Goal: Task Accomplishment & Management: Manage account settings

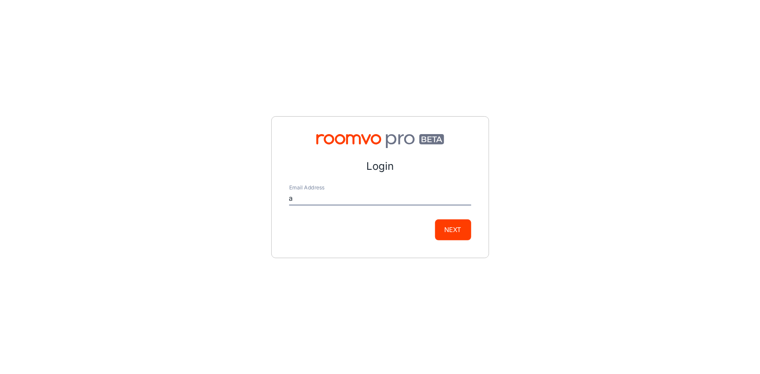
type input "[EMAIL_ADDRESS][DOMAIN_NAME]"
click at [461, 231] on button "Next" at bounding box center [453, 230] width 36 height 21
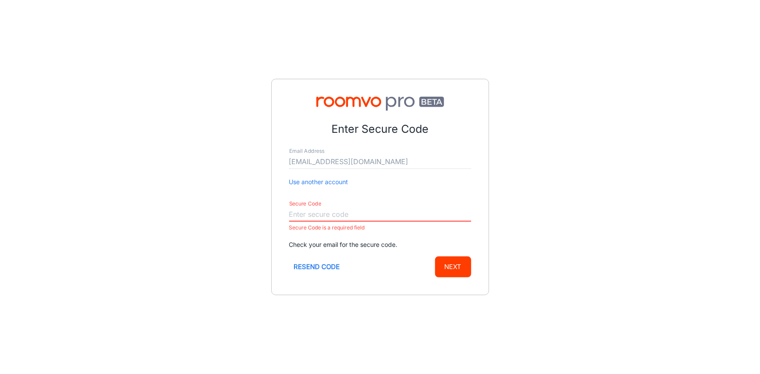
paste input "247115"
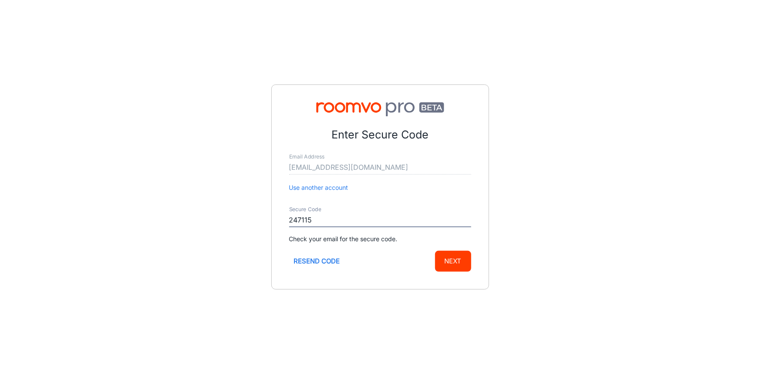
type input "247115"
click at [533, 236] on div "Enter Secure Code Email Address [EMAIL_ADDRESS][DOMAIN_NAME] Use another accoun…" at bounding box center [380, 187] width 760 height 374
click at [464, 262] on button "Next" at bounding box center [453, 261] width 36 height 21
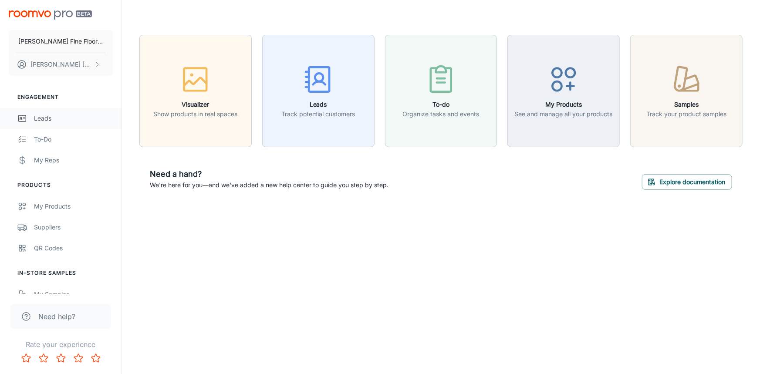
click at [48, 119] on div "Leads" at bounding box center [73, 119] width 79 height 10
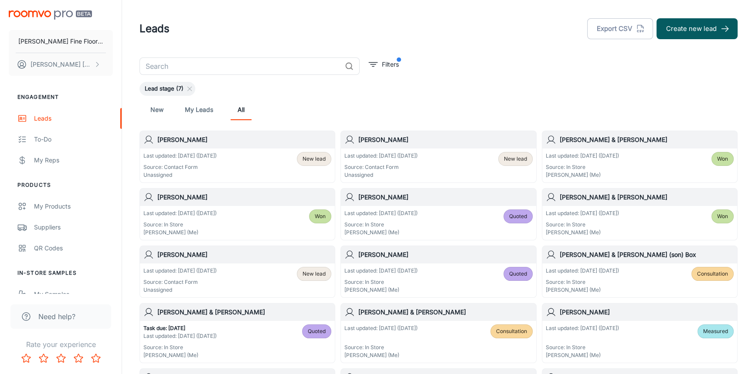
click at [440, 149] on div "Last updated: [DATE] ([DATE]) Source: Contact Form Unassigned New lead" at bounding box center [438, 166] width 195 height 34
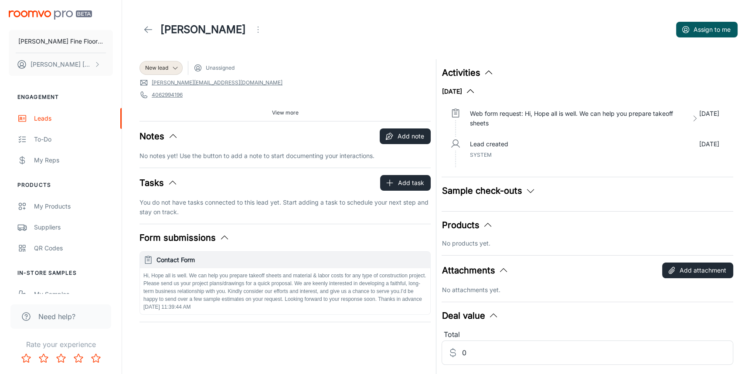
click at [253, 32] on icon "Open menu" at bounding box center [258, 29] width 10 height 10
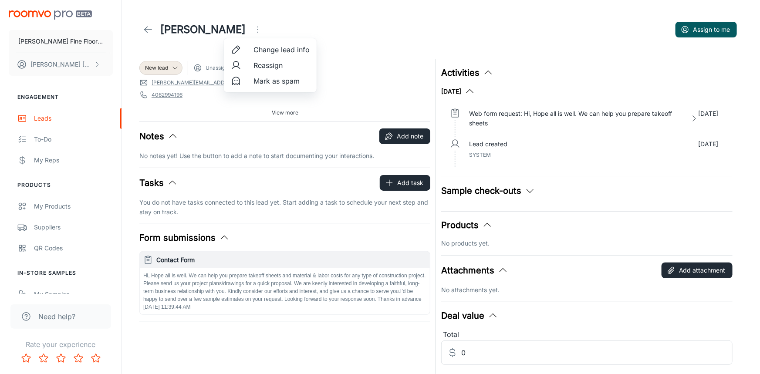
click at [266, 83] on span "Mark as spam" at bounding box center [282, 81] width 56 height 10
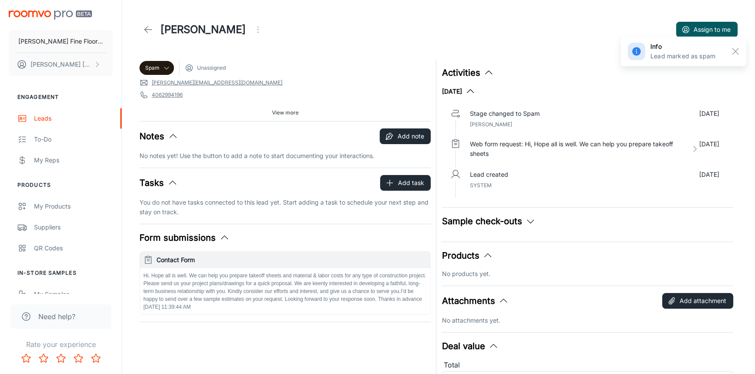
click at [148, 30] on icon at bounding box center [148, 29] width 10 height 10
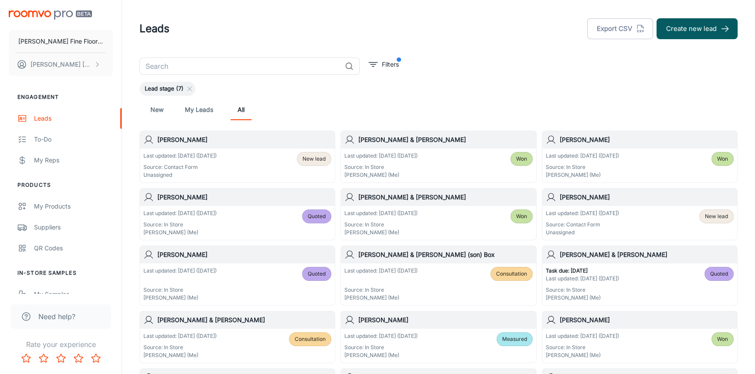
click at [268, 140] on h6 "[PERSON_NAME]" at bounding box center [244, 140] width 174 height 10
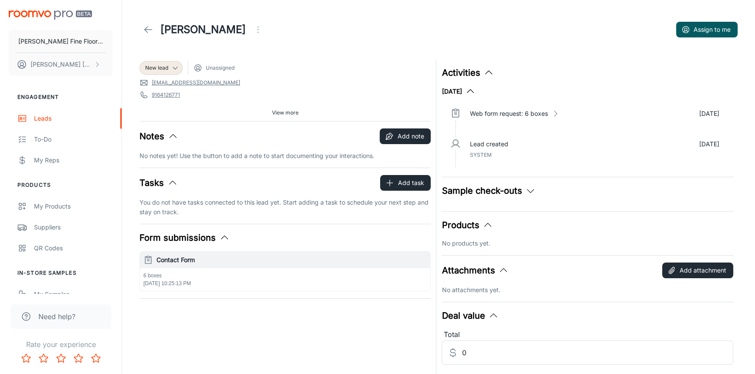
click at [287, 113] on span "View more" at bounding box center [285, 113] width 27 height 8
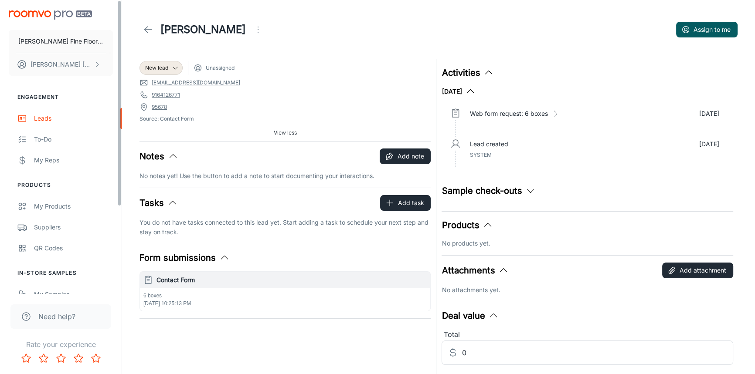
click at [141, 29] on link at bounding box center [147, 29] width 17 height 17
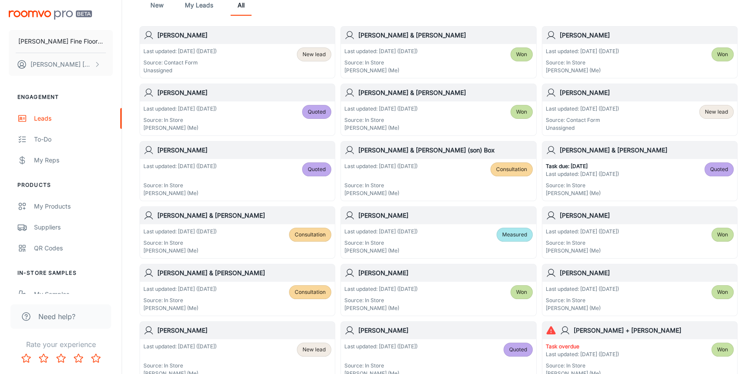
scroll to position [119, 0]
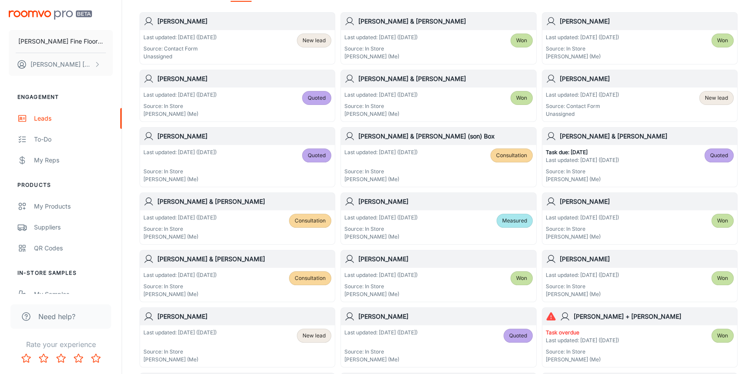
click at [237, 263] on h6 "[PERSON_NAME] & [PERSON_NAME]" at bounding box center [244, 259] width 174 height 10
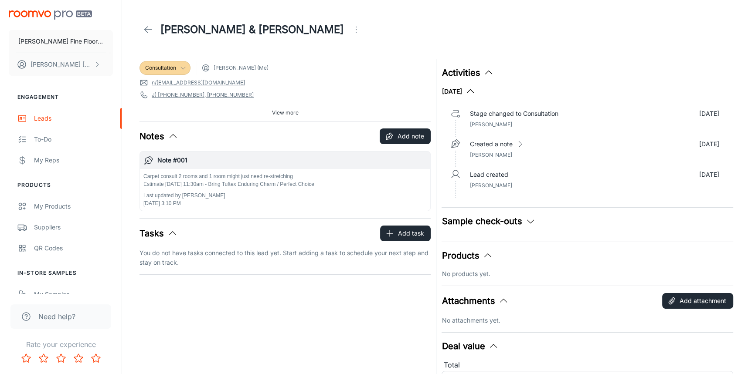
click at [181, 66] on icon at bounding box center [183, 67] width 7 height 7
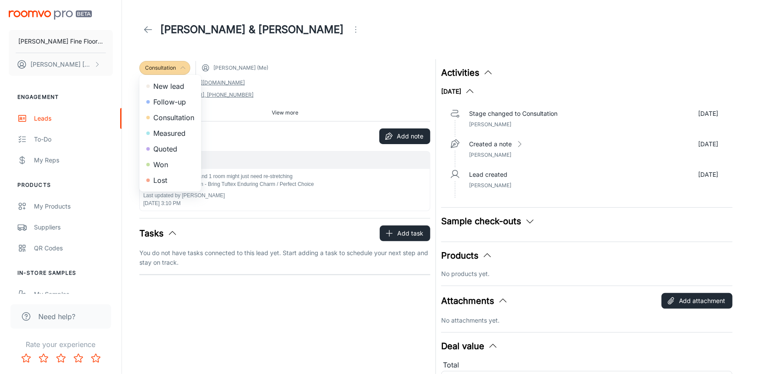
click at [176, 149] on li "Quoted" at bounding box center [170, 149] width 62 height 16
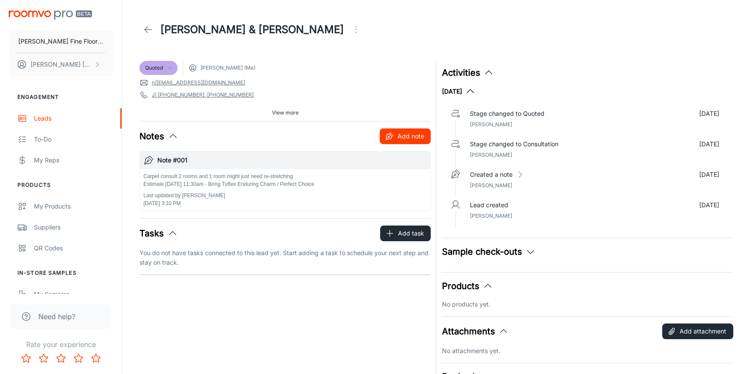
click at [400, 138] on button "Add note" at bounding box center [405, 137] width 51 height 16
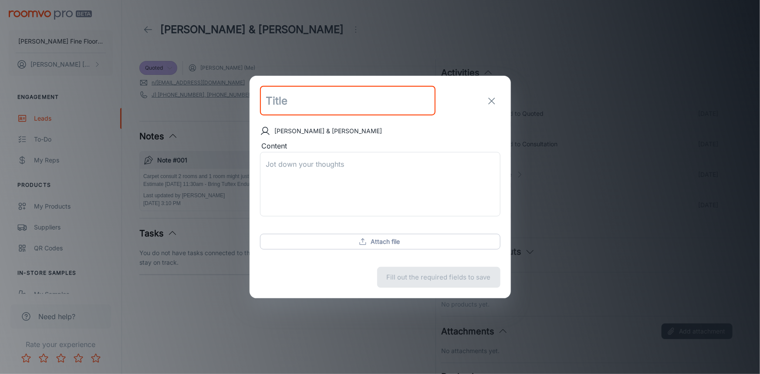
click at [320, 109] on input "text" at bounding box center [348, 101] width 176 height 30
type input "update"
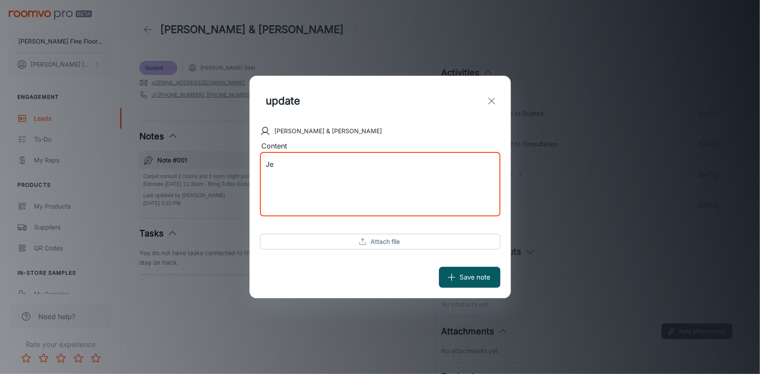
type textarea "J"
type textarea "Left message"
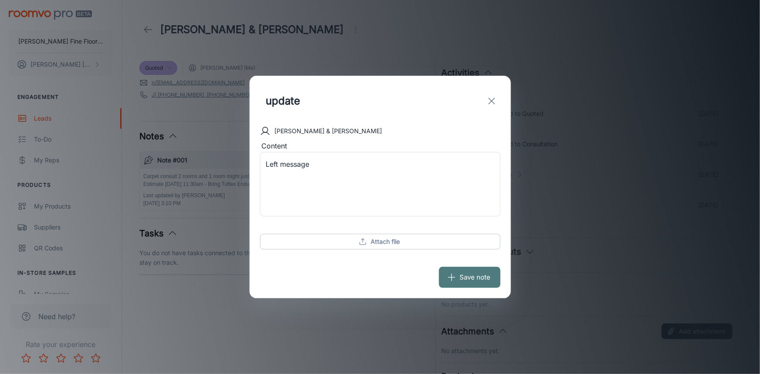
click at [471, 286] on button "Save note" at bounding box center [469, 277] width 61 height 21
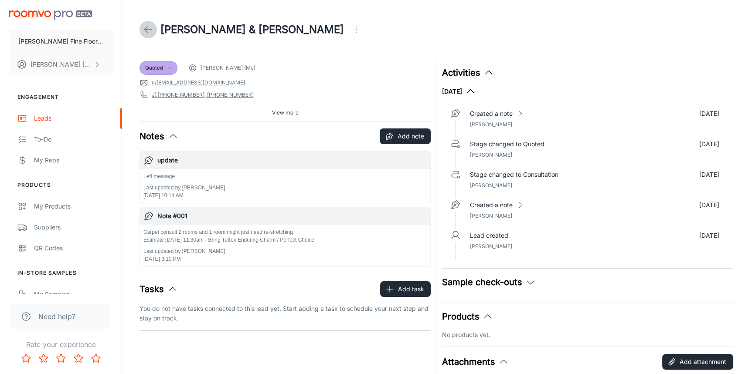
click at [144, 28] on icon at bounding box center [148, 29] width 10 height 10
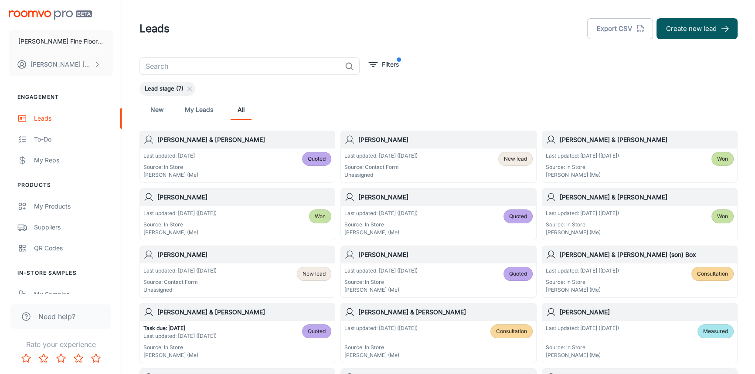
click at [605, 256] on h6 "[PERSON_NAME] & [PERSON_NAME] (son) Box" at bounding box center [646, 255] width 174 height 10
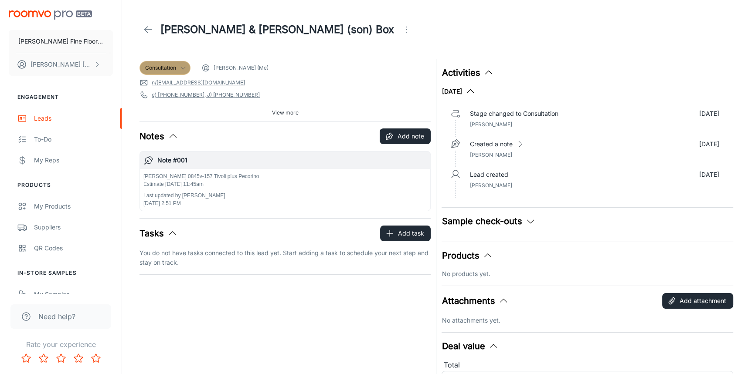
click at [178, 72] on div "Consultation" at bounding box center [164, 68] width 51 height 14
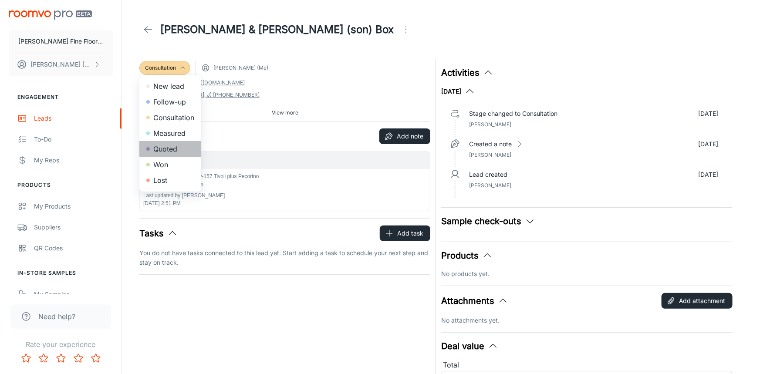
click at [177, 147] on li "Quoted" at bounding box center [170, 149] width 62 height 16
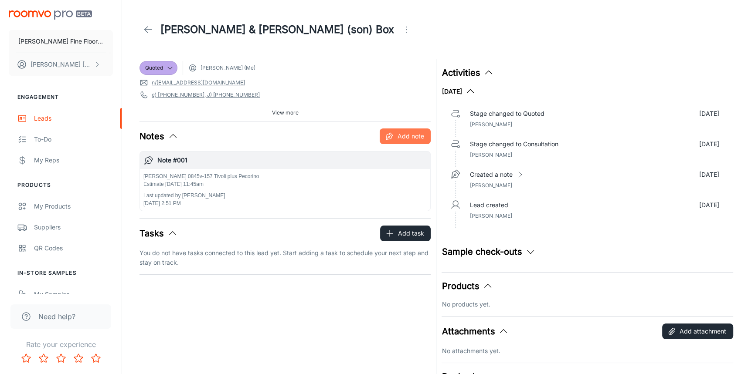
click at [401, 136] on button "Add note" at bounding box center [405, 137] width 51 height 16
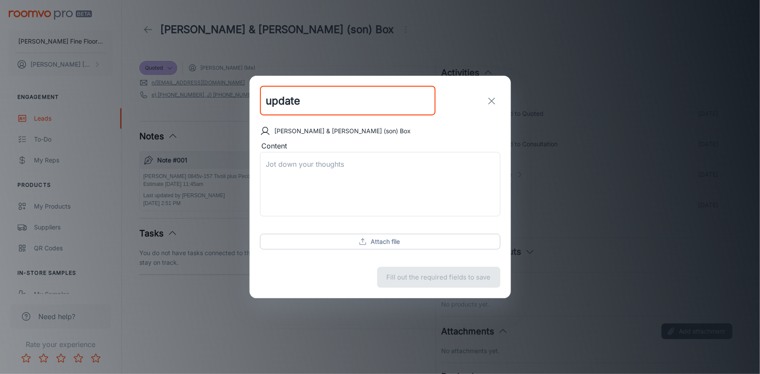
type input "update"
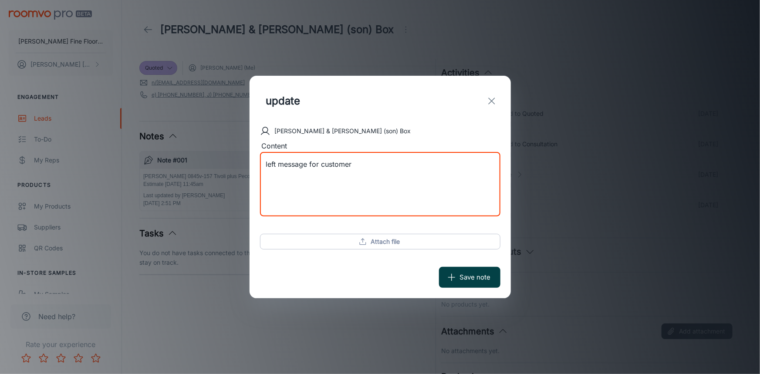
type textarea "left message for customer"
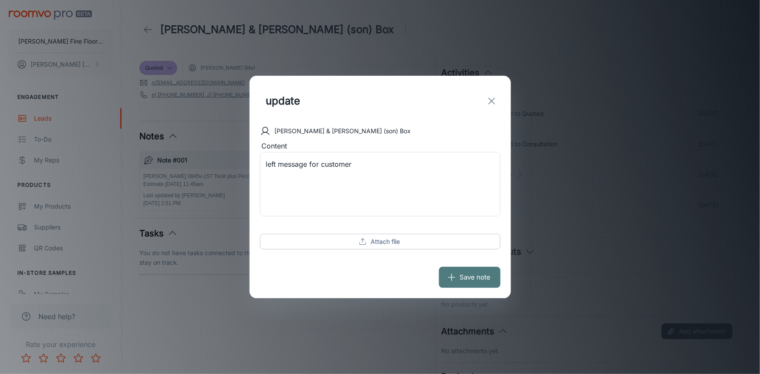
click at [458, 278] on button "Save note" at bounding box center [469, 277] width 61 height 21
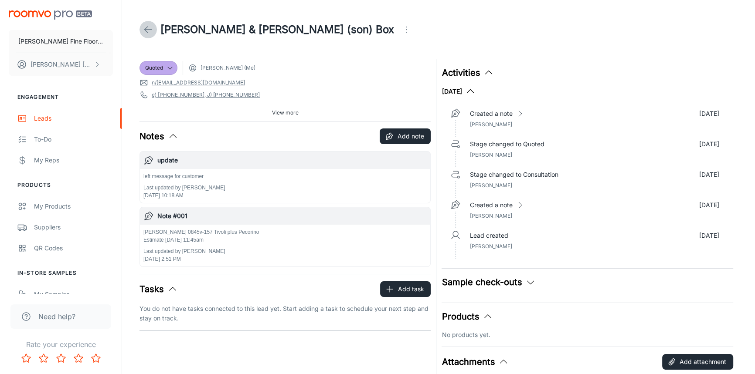
click at [148, 33] on icon at bounding box center [148, 29] width 10 height 10
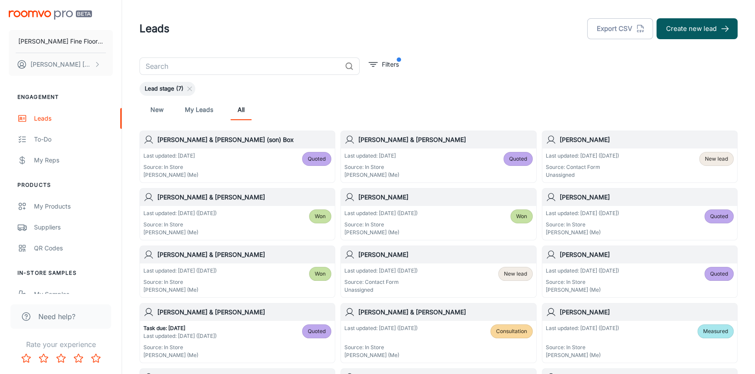
click at [627, 144] on h6 "[PERSON_NAME]" at bounding box center [646, 140] width 174 height 10
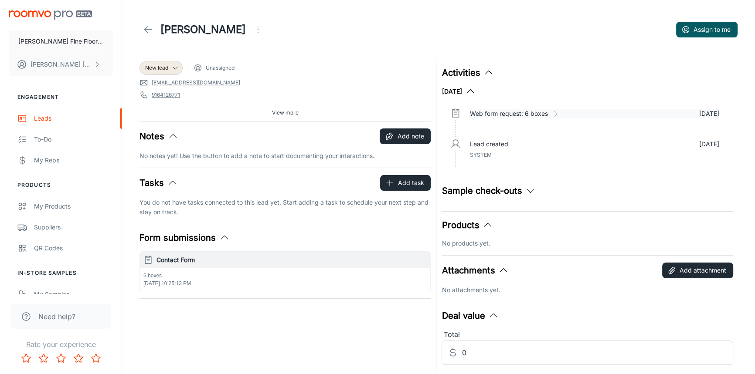
click at [557, 112] on icon at bounding box center [555, 113] width 9 height 9
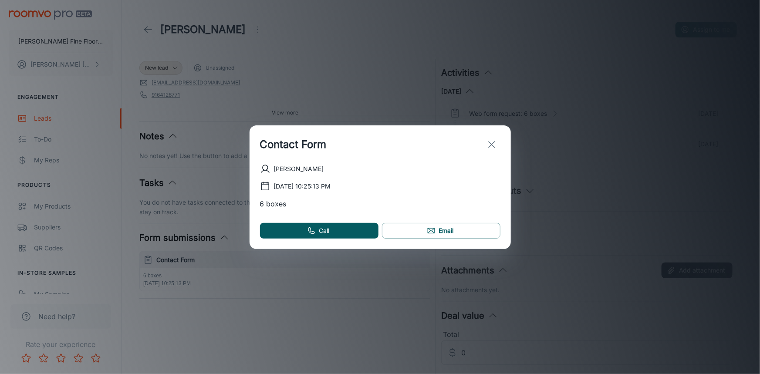
click at [555, 98] on div "Contact Form [PERSON_NAME] [DATE] 10:25:13 PM 6 boxes Call Email" at bounding box center [380, 187] width 760 height 374
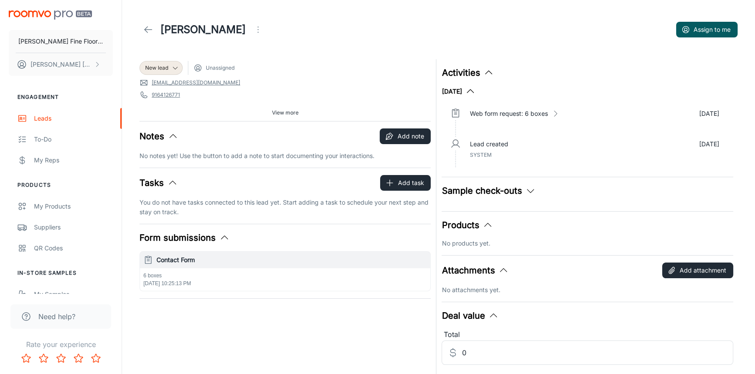
click at [281, 116] on span "View more" at bounding box center [285, 113] width 27 height 8
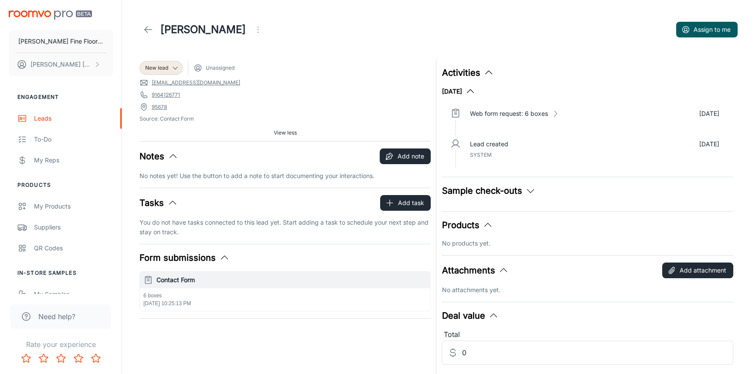
click at [180, 339] on div "New lead Unassigned [EMAIL_ADDRESS][DOMAIN_NAME] 9164126771 95678 Source: Conta…" at bounding box center [282, 215] width 296 height 322
click at [283, 324] on div "New lead Unassigned [EMAIL_ADDRESS][DOMAIN_NAME] 9164126771 95678 Source: Conta…" at bounding box center [282, 215] width 296 height 322
click at [149, 28] on icon at bounding box center [148, 29] width 10 height 10
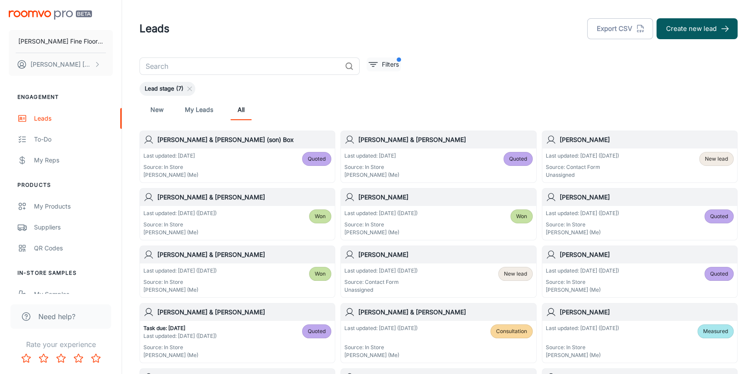
click at [383, 63] on p "Filters" at bounding box center [390, 65] width 17 height 10
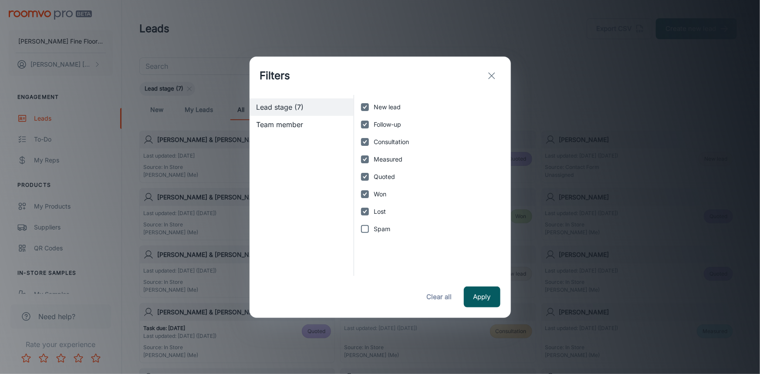
click at [368, 231] on input "Spam" at bounding box center [364, 228] width 17 height 17
checkbox input "true"
click at [485, 297] on button "Apply" at bounding box center [482, 297] width 37 height 21
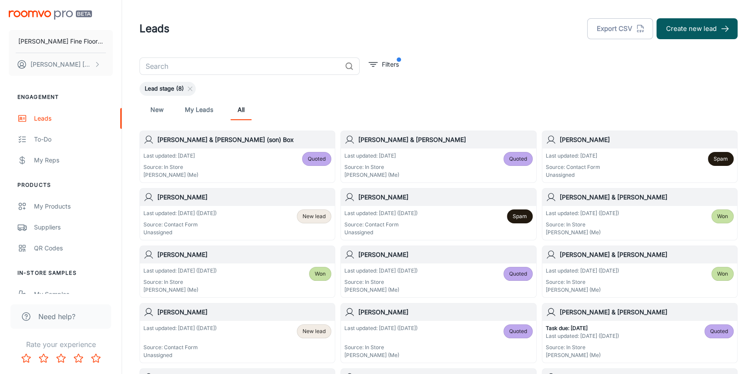
click at [447, 202] on div "[PERSON_NAME]" at bounding box center [438, 197] width 195 height 17
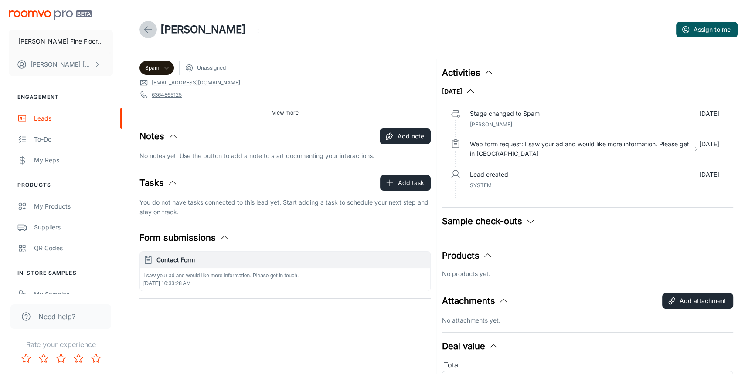
click at [149, 31] on icon at bounding box center [148, 29] width 10 height 10
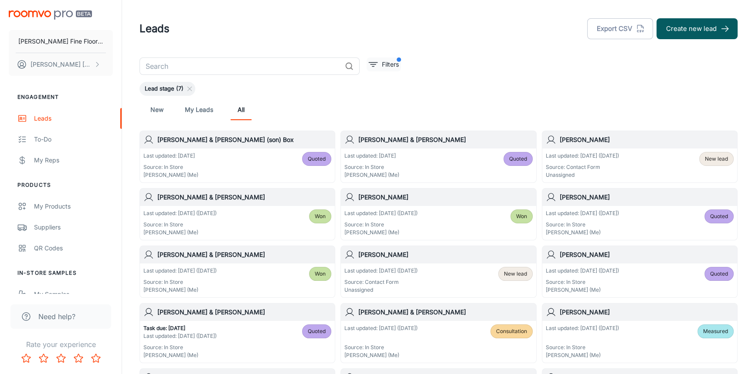
click at [393, 64] on p "Filters" at bounding box center [390, 65] width 17 height 10
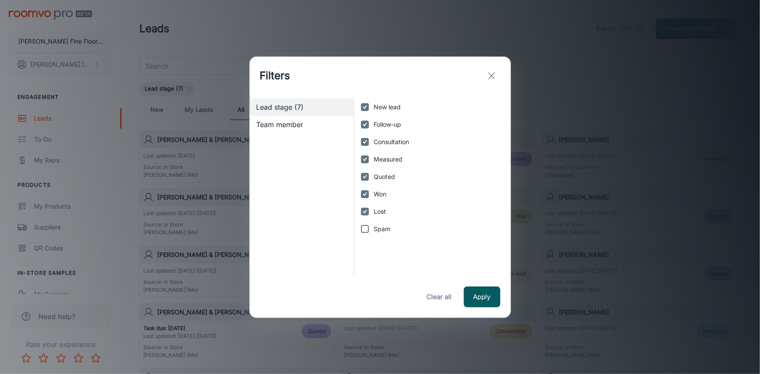
click at [371, 226] on input "Spam" at bounding box center [364, 228] width 17 height 17
checkbox input "true"
click at [482, 302] on button "Apply" at bounding box center [482, 297] width 37 height 21
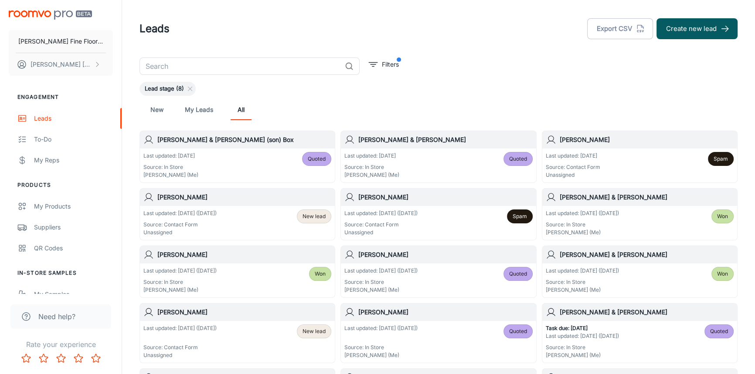
click at [635, 148] on div "[PERSON_NAME]" at bounding box center [639, 139] width 195 height 17
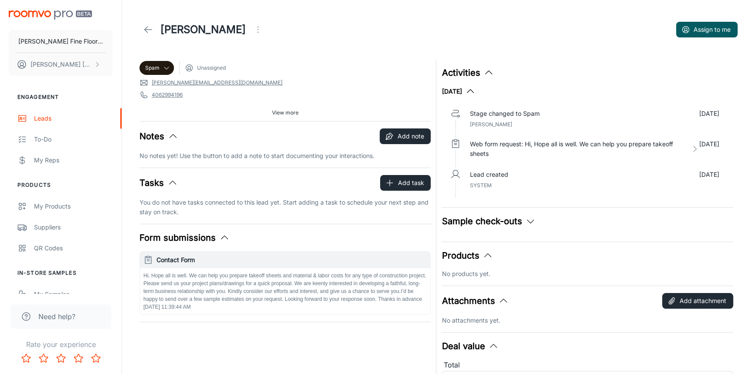
click at [146, 27] on icon at bounding box center [148, 29] width 10 height 10
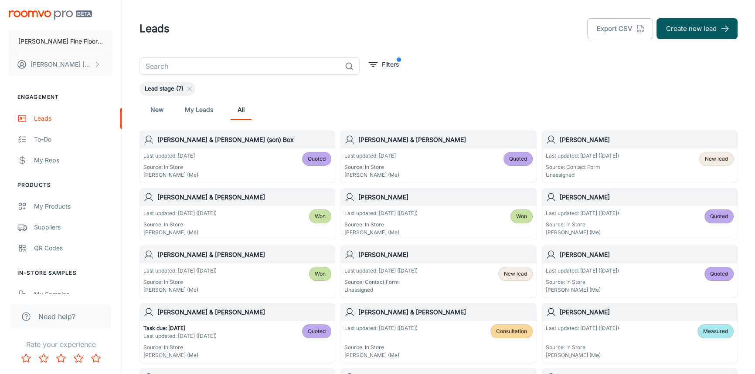
click at [467, 262] on div "[PERSON_NAME]" at bounding box center [438, 254] width 195 height 17
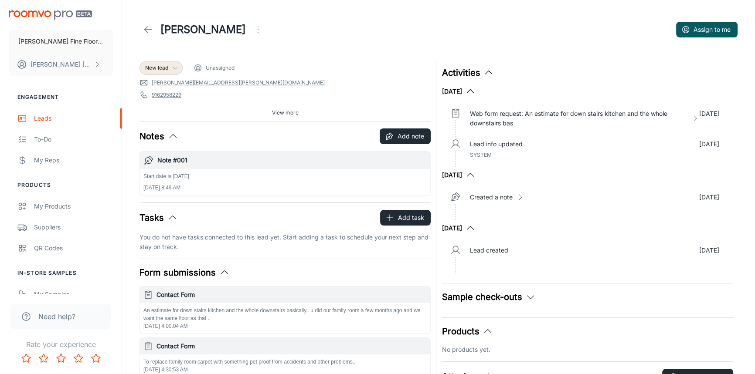
click at [169, 69] on div "New lead" at bounding box center [161, 68] width 32 height 8
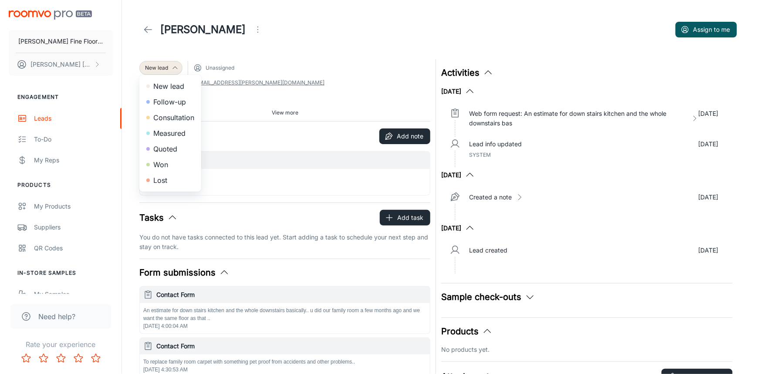
click at [172, 118] on li "Consultation" at bounding box center [170, 118] width 62 height 16
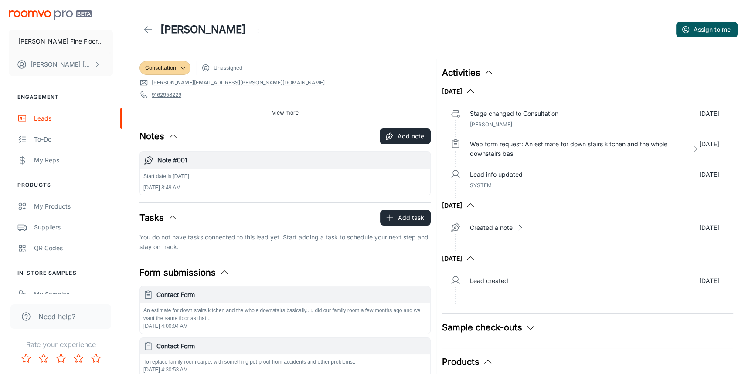
click at [148, 34] on icon at bounding box center [148, 29] width 10 height 10
